Goal: Information Seeking & Learning: Learn about a topic

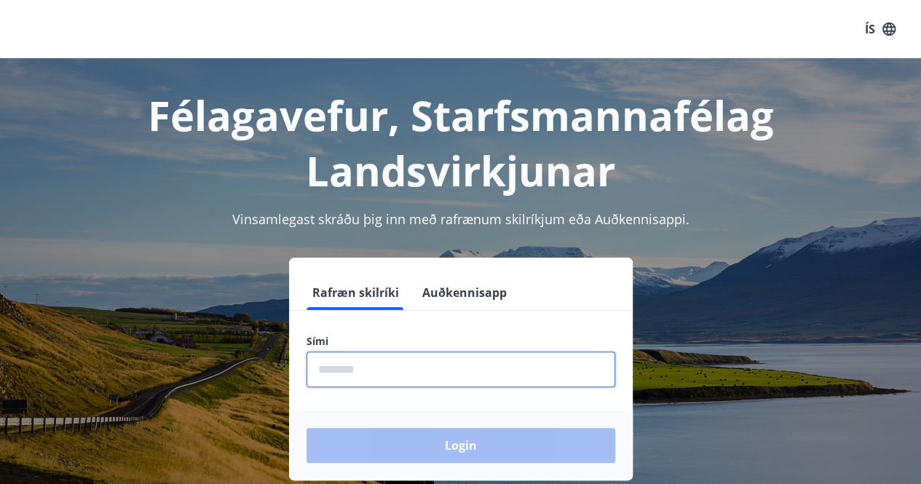
click at [373, 371] on input "phone" at bounding box center [460, 370] width 309 height 36
type input "********"
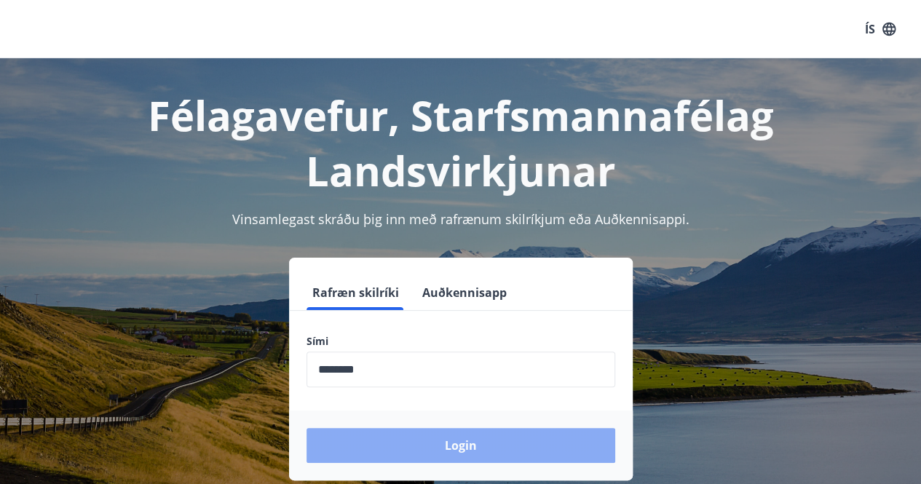
click at [432, 443] on button "Login" at bounding box center [460, 445] width 309 height 35
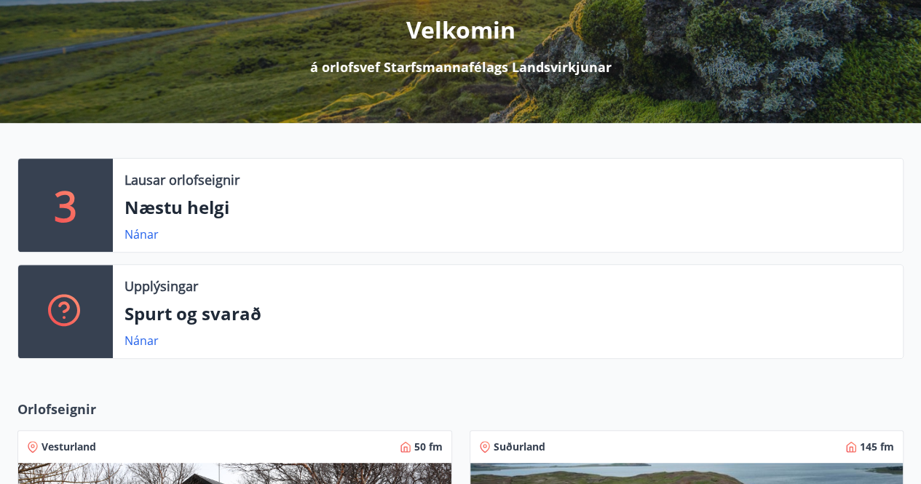
scroll to position [187, 0]
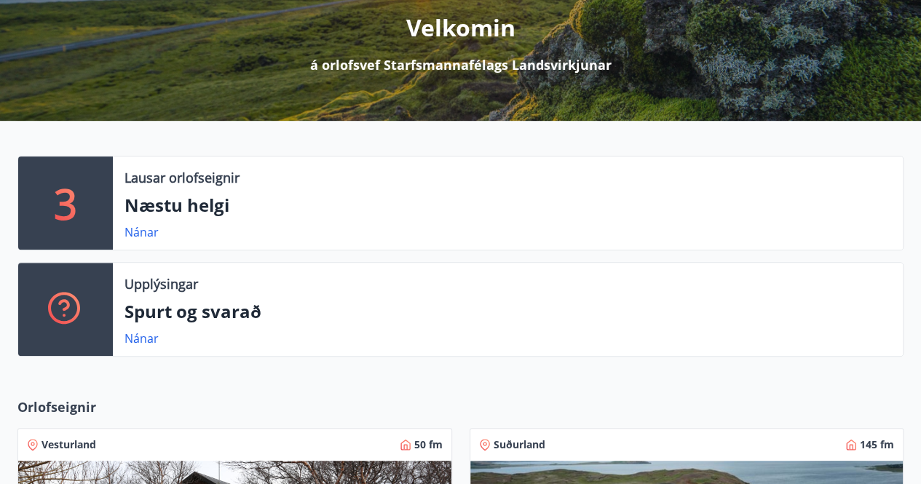
click at [895, 15] on div "Velkomin á orlofsvef Starfsmannafélags Landsvirkjunar" at bounding box center [460, 34] width 886 height 80
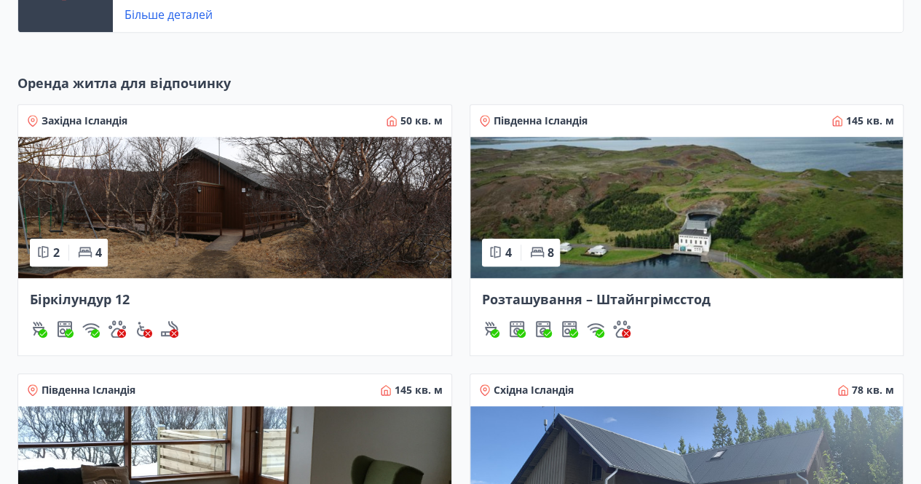
scroll to position [516, 0]
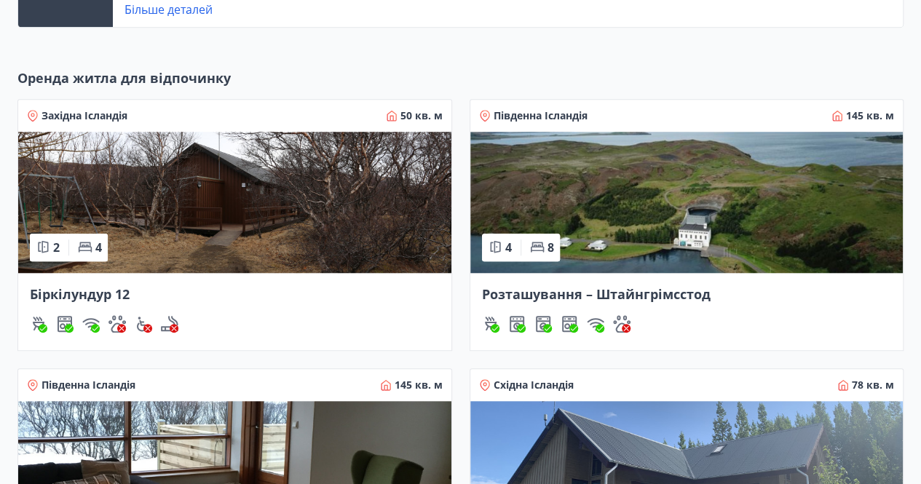
click at [130, 237] on img at bounding box center [234, 202] width 433 height 141
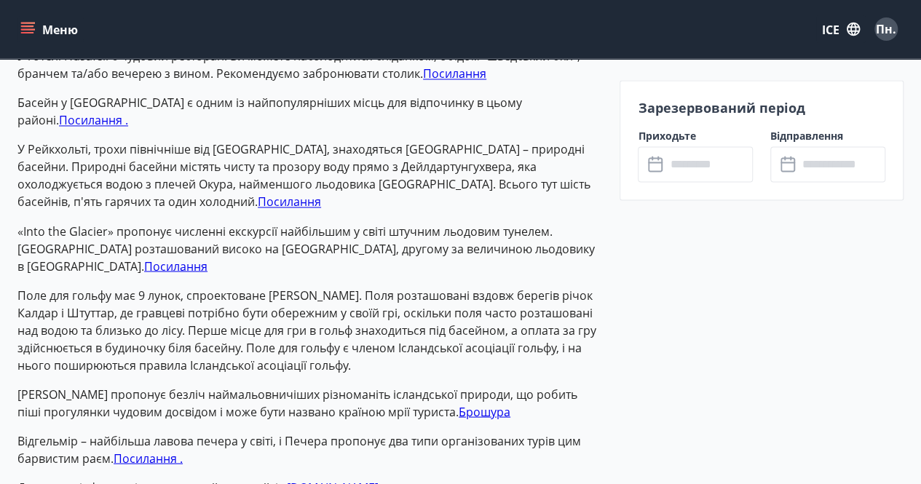
scroll to position [1155, 0]
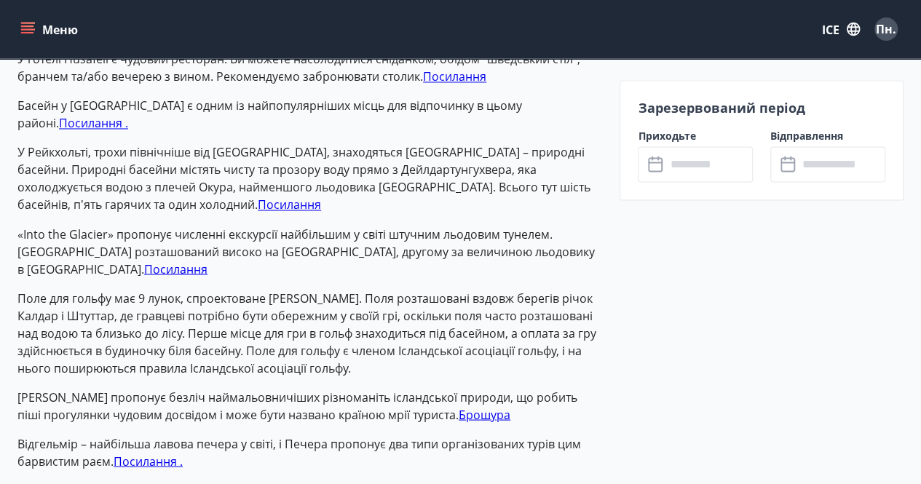
click at [459, 406] on font "Брошура" at bounding box center [485, 414] width 52 height 16
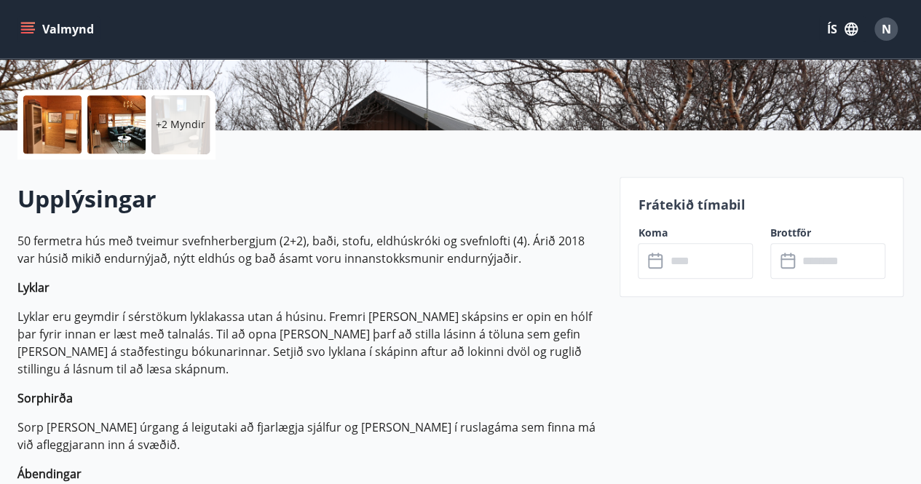
scroll to position [309, 0]
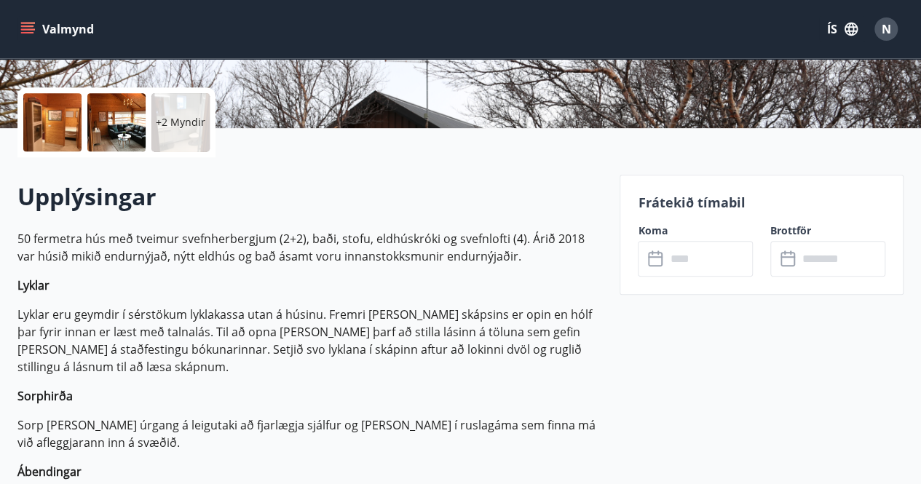
click at [47, 125] on div at bounding box center [52, 122] width 58 height 58
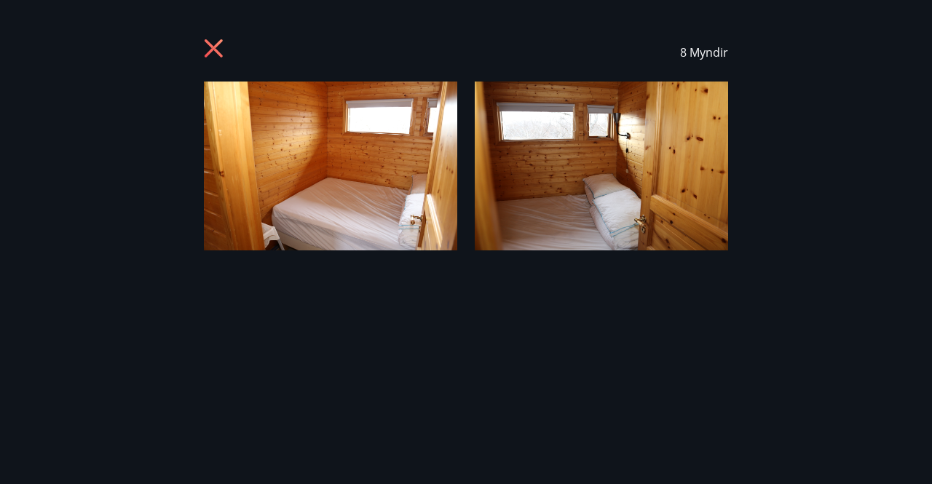
click at [207, 56] on icon at bounding box center [215, 50] width 23 height 23
